Goal: Information Seeking & Learning: Learn about a topic

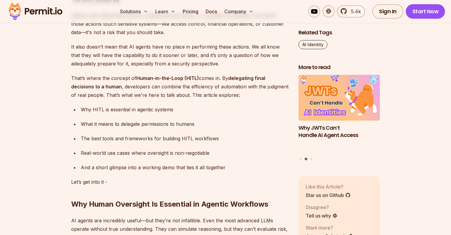
scroll to position [481, 0]
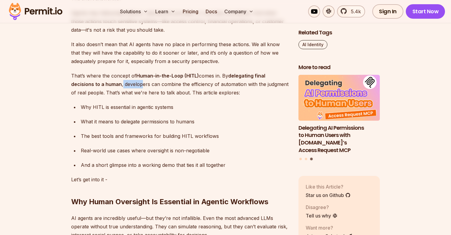
drag, startPoint x: 121, startPoint y: 85, endPoint x: 141, endPoint y: 80, distance: 20.9
click at [141, 80] on p "That’s where the concept of Human-in-the-Loop (HITL) comes in. By delegating fi…" at bounding box center [180, 83] width 218 height 25
click at [147, 84] on p "That’s where the concept of Human-in-the-Loop (HITL) comes in. By delegating fi…" at bounding box center [180, 83] width 218 height 25
drag, startPoint x: 199, startPoint y: 84, endPoint x: 243, endPoint y: 84, distance: 44.0
click at [243, 84] on p "That’s where the concept of Human-in-the-Loop (HITL) comes in. By delegating fi…" at bounding box center [180, 83] width 218 height 25
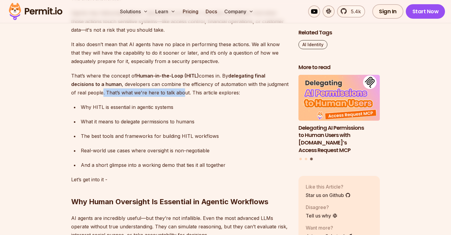
drag, startPoint x: 103, startPoint y: 93, endPoint x: 183, endPoint y: 95, distance: 79.6
click at [183, 95] on p "That’s where the concept of Human-in-the-Loop (HITL) comes in. By delegating fi…" at bounding box center [180, 83] width 218 height 25
click at [239, 95] on p "That’s where the concept of Human-in-the-Loop (HITL) comes in. By delegating fi…" at bounding box center [180, 83] width 218 height 25
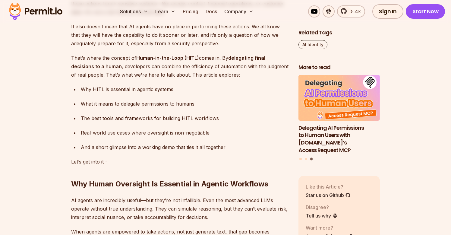
scroll to position [499, 0]
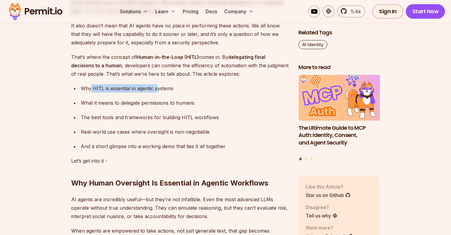
drag, startPoint x: 91, startPoint y: 87, endPoint x: 160, endPoint y: 86, distance: 68.8
click at [160, 86] on div "Why HITL is essential in agentic systems" at bounding box center [185, 88] width 208 height 8
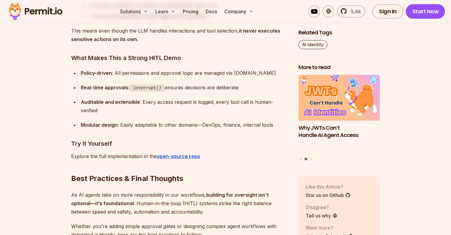
scroll to position [2982, 0]
